Goal: Task Accomplishment & Management: Manage account settings

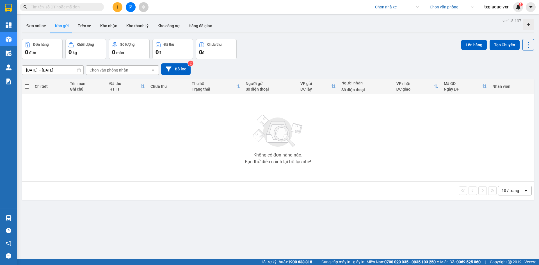
click at [388, 6] on input "search" at bounding box center [395, 7] width 40 height 8
type input "loc thuy"
click at [390, 19] on div "[PERSON_NAME]" at bounding box center [397, 18] width 44 height 6
click at [86, 28] on button "Trên xe" at bounding box center [84, 25] width 22 height 13
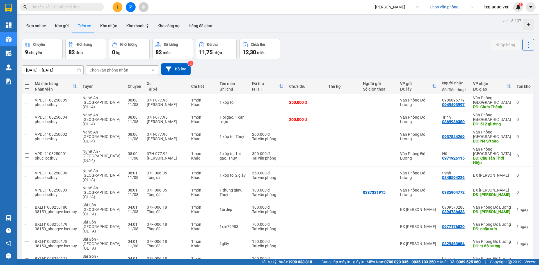
click at [503, 10] on span "txgiaduc.vxr" at bounding box center [496, 6] width 33 height 7
click at [499, 25] on span "Đổi mật khẩu" at bounding box center [501, 26] width 24 height 6
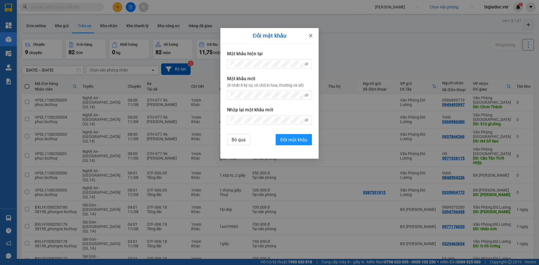
click at [309, 35] on icon "close" at bounding box center [311, 35] width 4 height 4
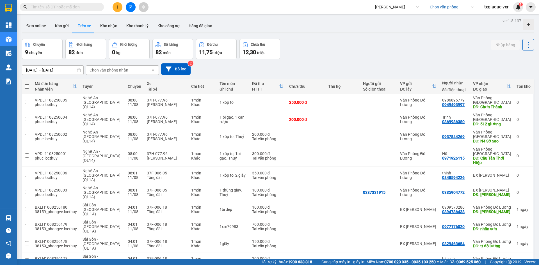
click at [495, 8] on span "txgiaduc.vxr" at bounding box center [496, 6] width 33 height 7
click at [496, 14] on span "Đăng xuất" at bounding box center [501, 17] width 24 height 6
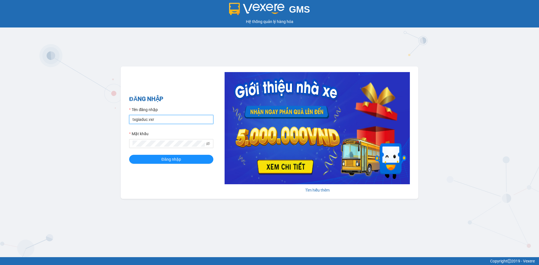
drag, startPoint x: 161, startPoint y: 117, endPoint x: 126, endPoint y: 119, distance: 35.2
click at [97, 118] on div "GMS Hệ thống quản lý hàng hóa ĐĂNG NHẬP Tên đăng nhập txgiaduc.vxr Mật khẩu Đăn…" at bounding box center [269, 129] width 539 height 258
paste input "phuc.locthuy"
type input "phuc.locthuy"
click at [185, 163] on button "Đăng nhập" at bounding box center [171, 159] width 84 height 9
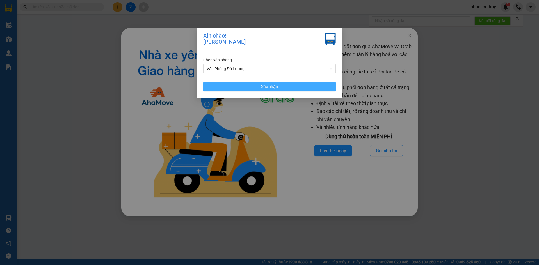
click at [279, 86] on button "Xác nhận" at bounding box center [269, 86] width 133 height 9
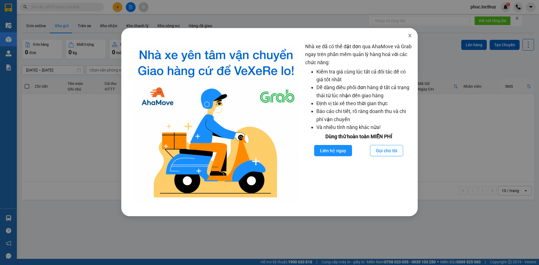
click at [411, 38] on span "Close" at bounding box center [410, 36] width 16 height 16
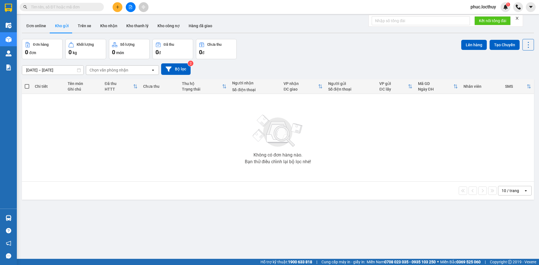
click at [130, 71] on div "Chọn văn phòng nhận" at bounding box center [118, 70] width 65 height 9
drag, startPoint x: 519, startPoint y: 18, endPoint x: 495, endPoint y: 23, distance: 24.5
click at [519, 18] on icon "close" at bounding box center [517, 18] width 4 height 4
click at [80, 28] on button "Trên xe" at bounding box center [84, 25] width 22 height 13
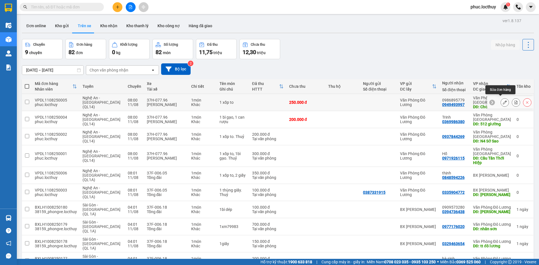
click at [503, 101] on icon at bounding box center [505, 103] width 4 height 4
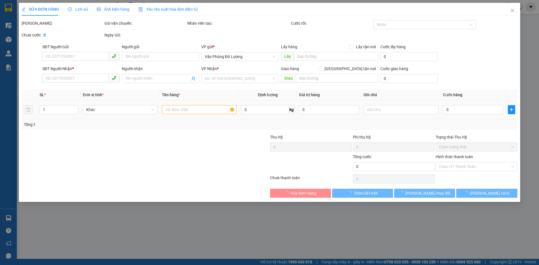
type input "0949493997"
type input "0986895779"
type input "Chơn Thành"
type input "250.000"
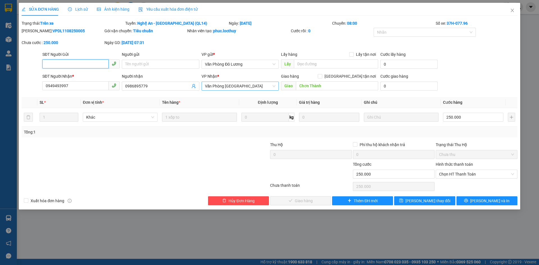
click at [243, 86] on span "Văn Phòng [GEOGRAPHIC_DATA]" at bounding box center [240, 86] width 70 height 8
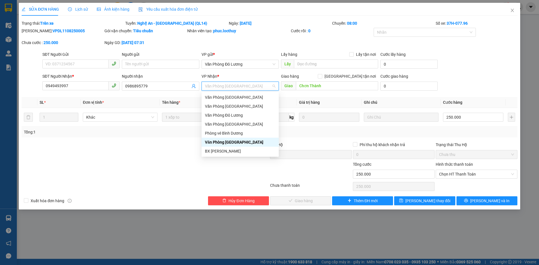
click at [263, 87] on span "Văn Phòng [GEOGRAPHIC_DATA]" at bounding box center [240, 86] width 70 height 8
click at [270, 48] on div "[PERSON_NAME]: VPDL1108250005 Gói vận chuyển: Tiêu chuẩn Nhân viên tạo: phuc.lo…" at bounding box center [269, 40] width 497 height 24
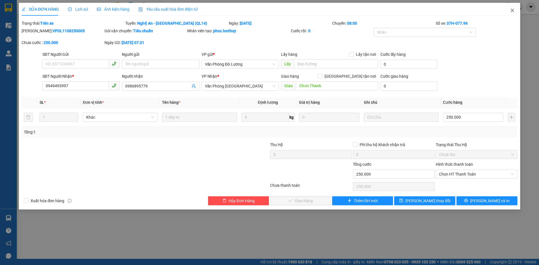
click at [513, 12] on icon "close" at bounding box center [512, 10] width 3 height 3
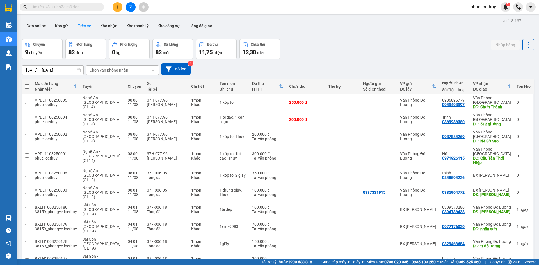
click at [491, 12] on div "phuc.locthuy 1" at bounding box center [488, 7] width 44 height 10
click at [486, 7] on span "phuc.locthuy" at bounding box center [483, 6] width 35 height 7
click at [482, 17] on span "Đăng xuất" at bounding box center [487, 17] width 24 height 6
